Goal: Task Accomplishment & Management: Use online tool/utility

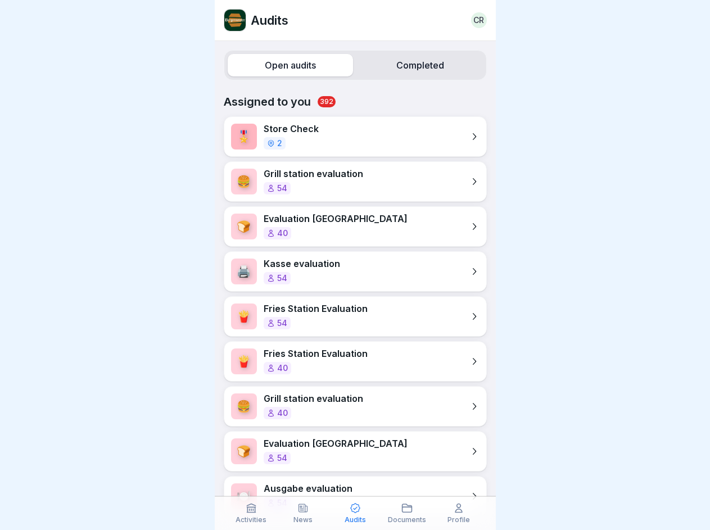
click at [288, 65] on label "Open audits" at bounding box center [290, 65] width 125 height 22
click at [413, 65] on label "Completed" at bounding box center [420, 65] width 125 height 22
click at [251, 513] on icon at bounding box center [251, 508] width 11 height 11
click at [303, 513] on icon at bounding box center [302, 508] width 11 height 11
click at [355, 513] on icon at bounding box center [355, 508] width 11 height 11
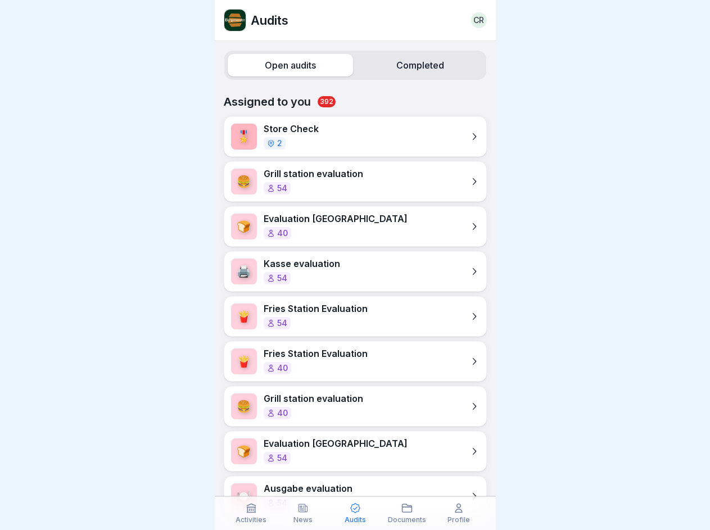
click at [407, 513] on icon at bounding box center [406, 508] width 11 height 11
click at [459, 513] on icon at bounding box center [458, 508] width 11 height 11
